Goal: Transaction & Acquisition: Book appointment/travel/reservation

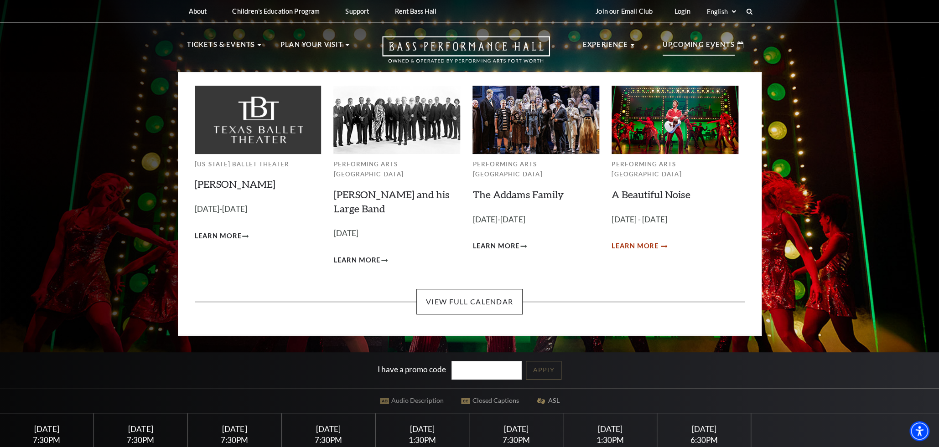
click at [648, 241] on span "Learn More" at bounding box center [634, 246] width 47 height 11
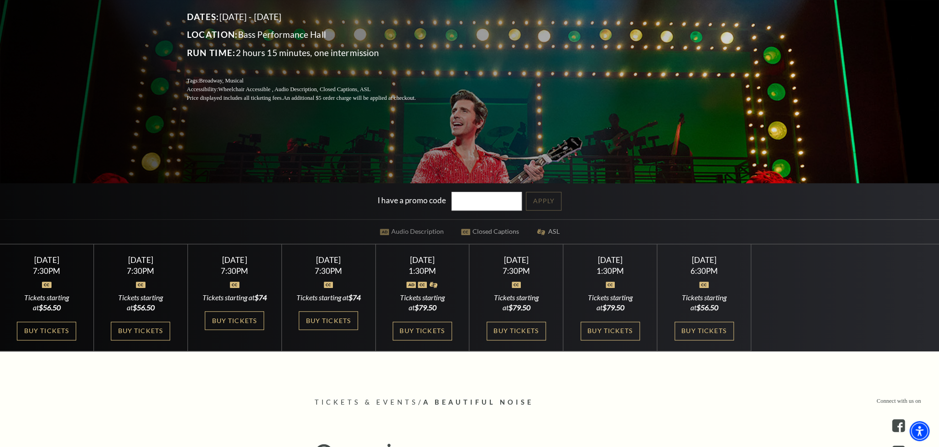
scroll to position [172, 0]
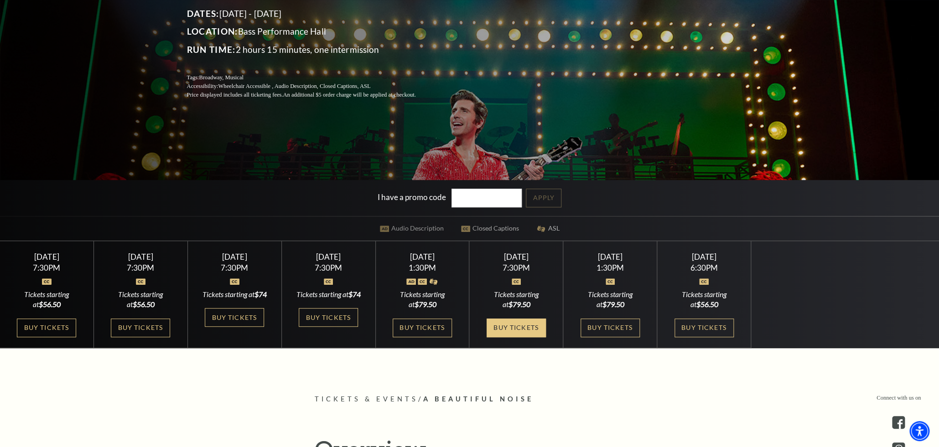
click at [522, 337] on link "Buy Tickets" at bounding box center [515, 328] width 59 height 19
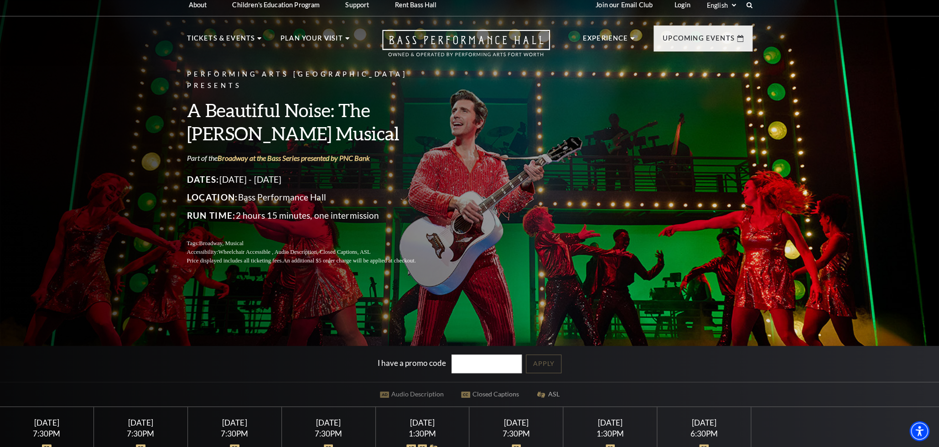
scroll to position [0, 0]
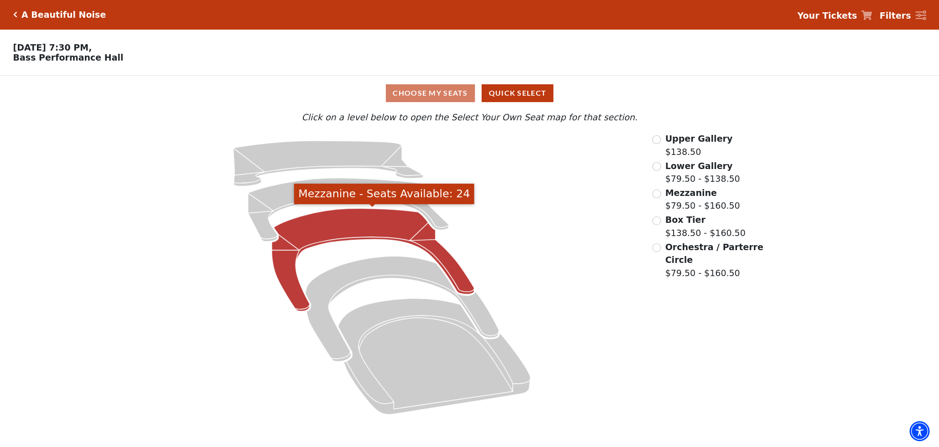
click at [334, 233] on icon "Mezzanine - Seats Available: 24" at bounding box center [372, 259] width 202 height 103
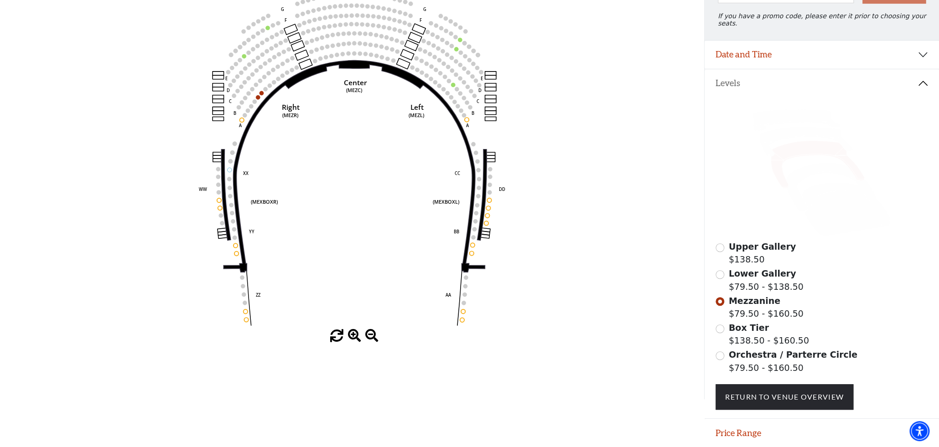
scroll to position [136, 0]
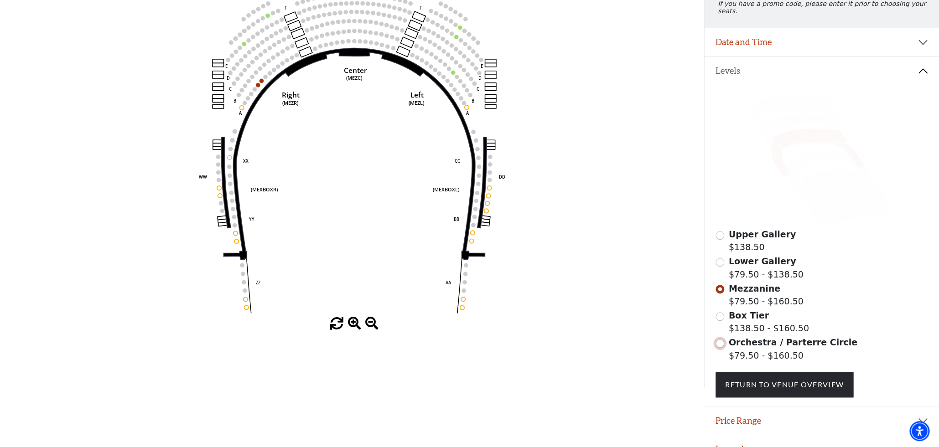
click at [721, 345] on input "Orchestra / Parterre Circle$79.50 - $160.50\a" at bounding box center [719, 343] width 9 height 9
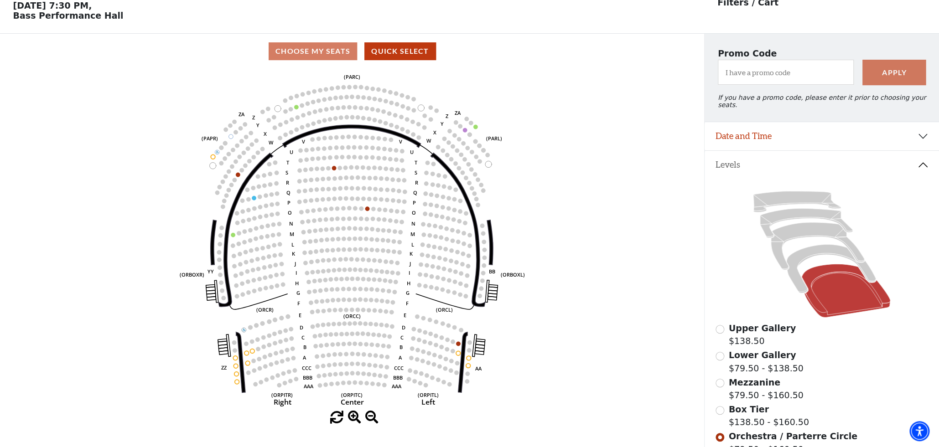
scroll to position [42, 0]
click at [717, 330] on input "Upper Gallery$138.50\a" at bounding box center [719, 329] width 9 height 9
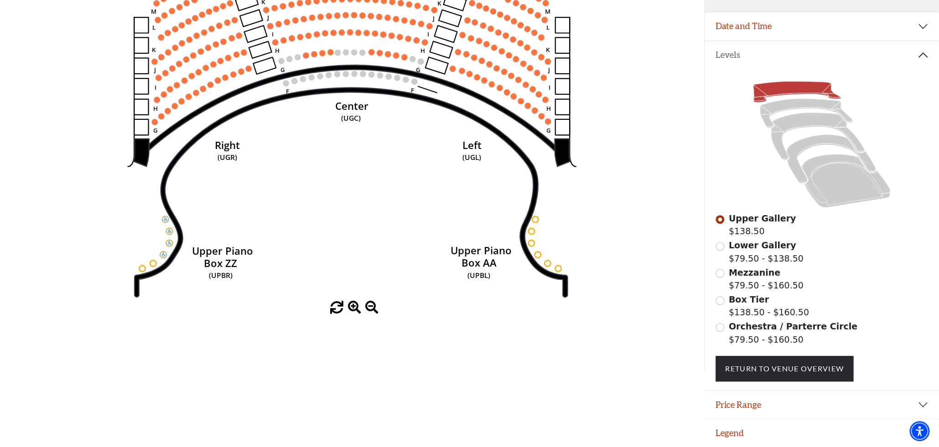
scroll to position [155, 0]
click at [723, 302] on input "Box Tier$138.50 - $160.50\a" at bounding box center [719, 300] width 9 height 9
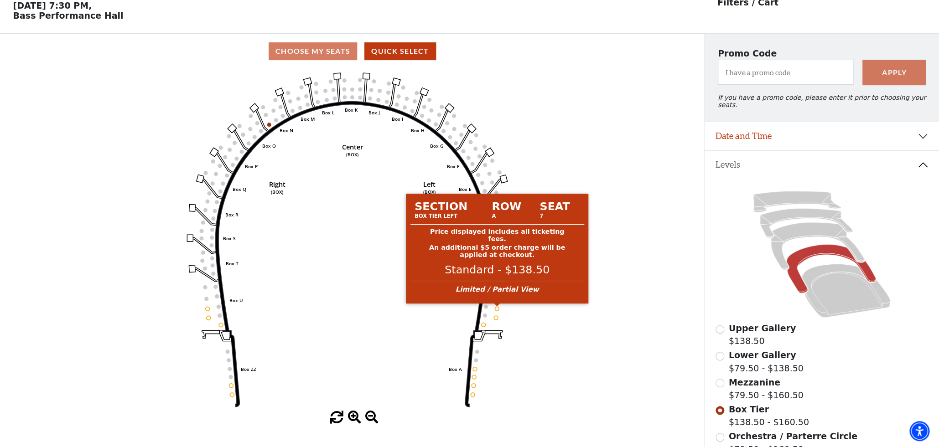
scroll to position [0, 0]
